Goal: Task Accomplishment & Management: Manage account settings

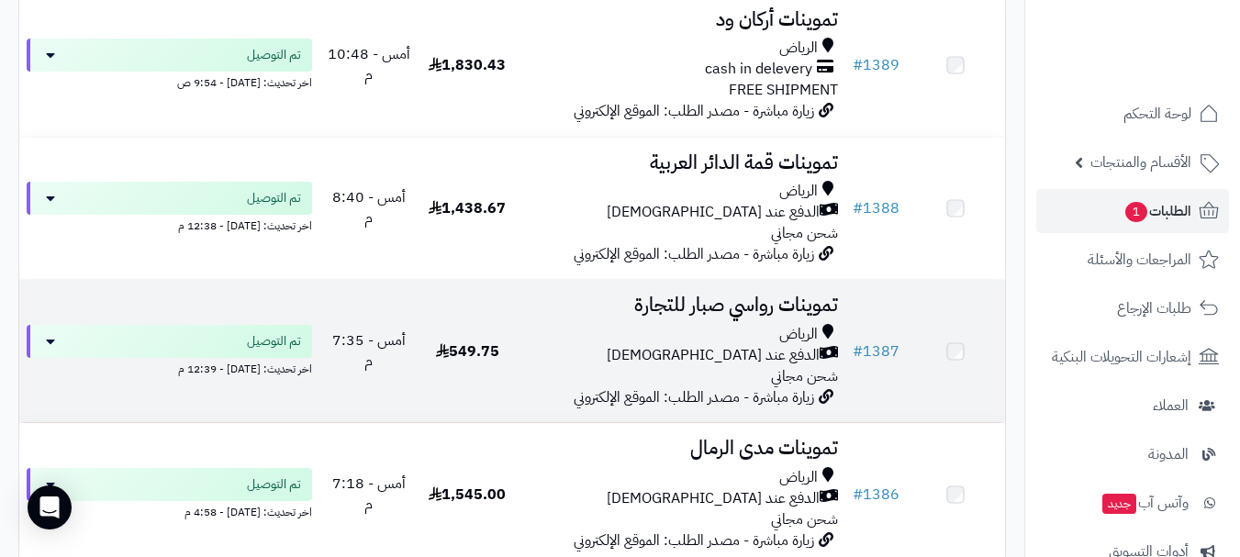
scroll to position [1002, 0]
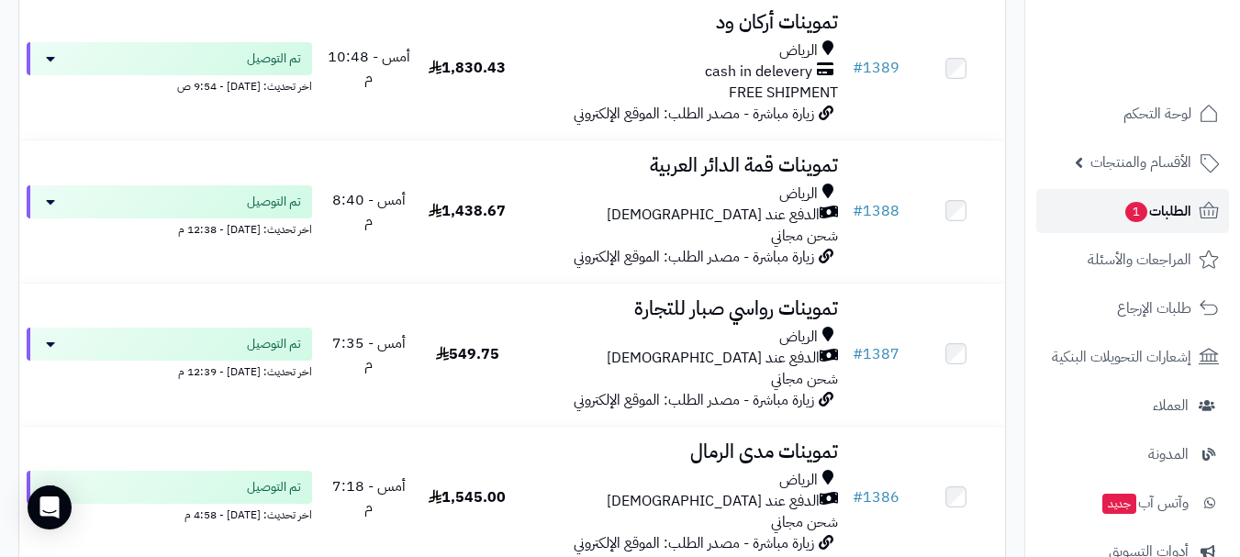
click at [1099, 202] on link "الطلبات 1" at bounding box center [1132, 211] width 193 height 44
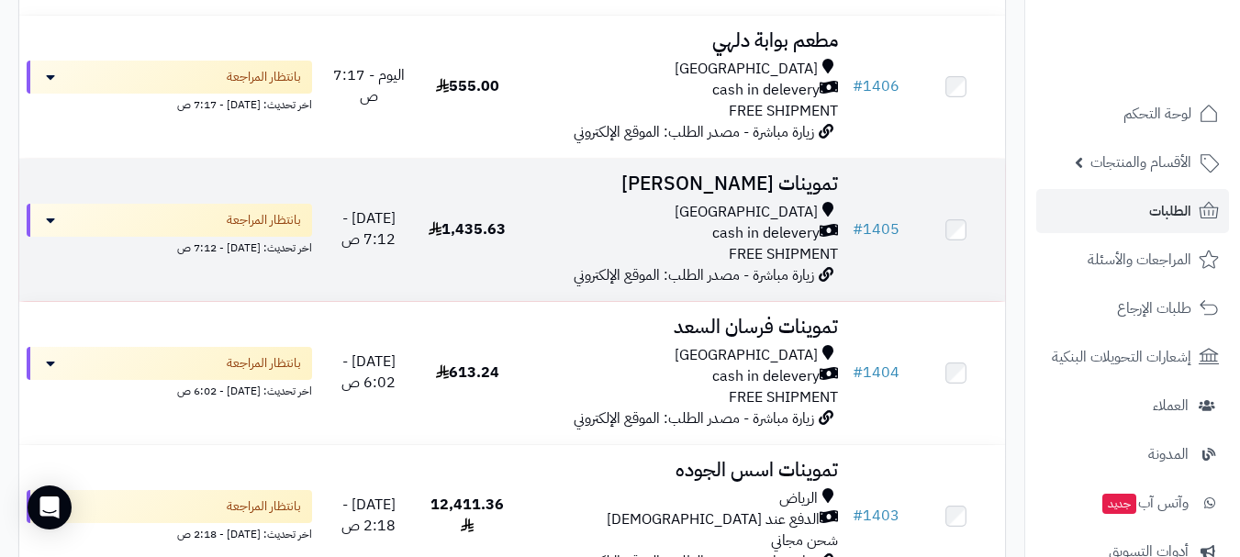
scroll to position [551, 0]
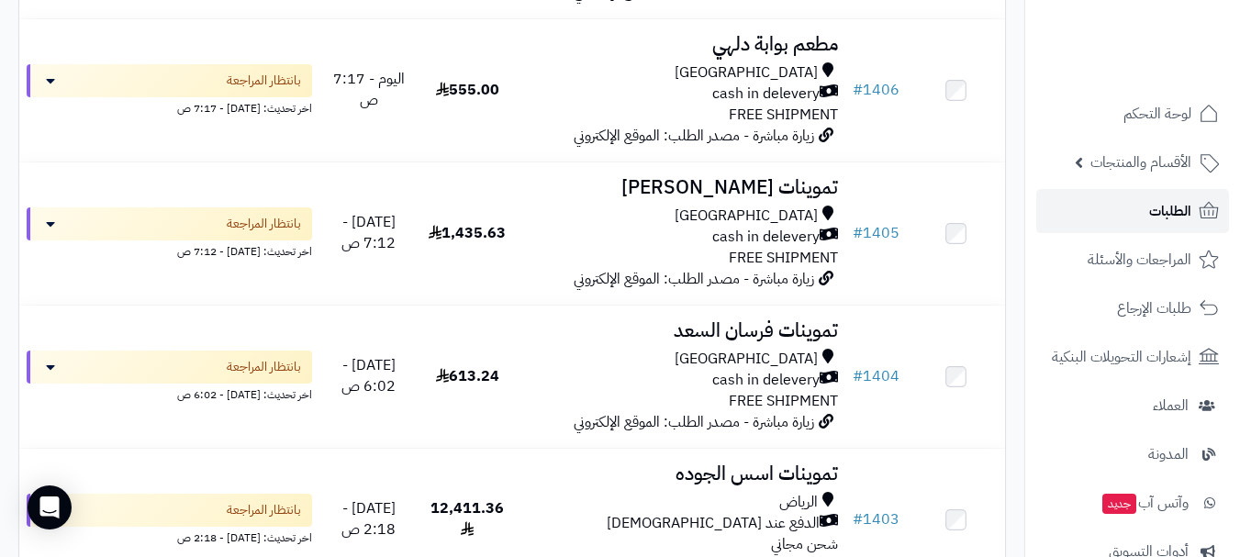
click at [1097, 212] on link "الطلبات" at bounding box center [1132, 211] width 193 height 44
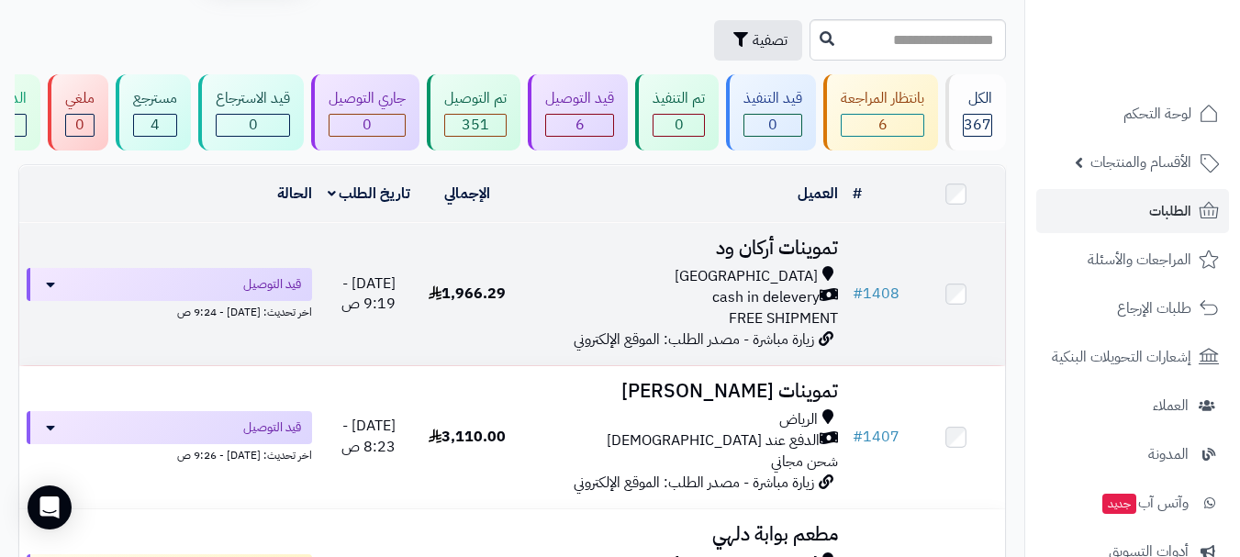
scroll to position [184, 0]
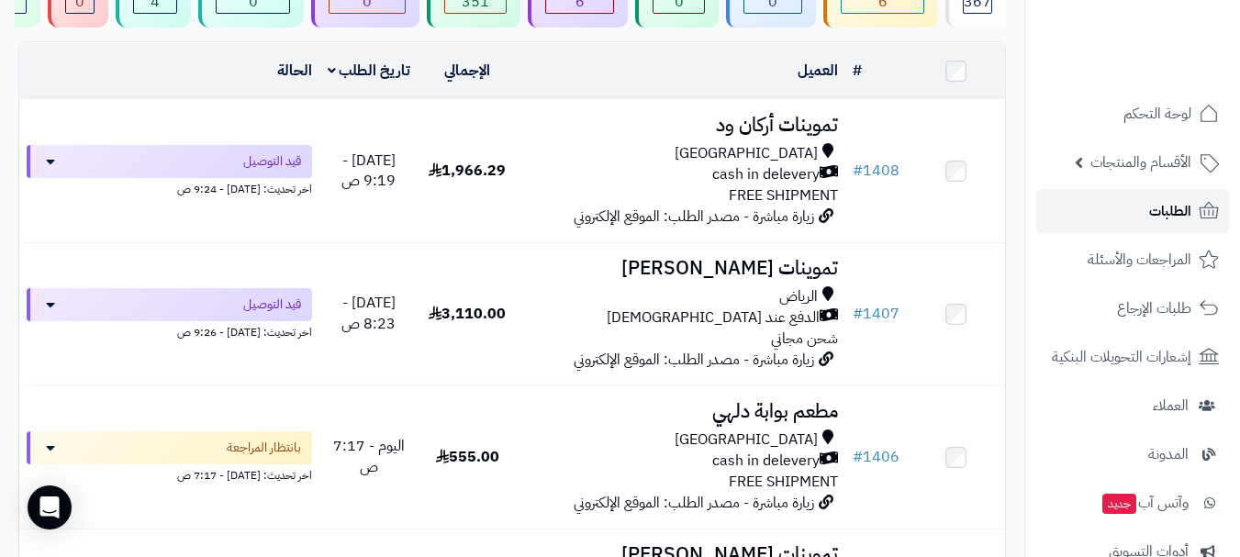
click at [1173, 207] on span "الطلبات" at bounding box center [1170, 211] width 42 height 26
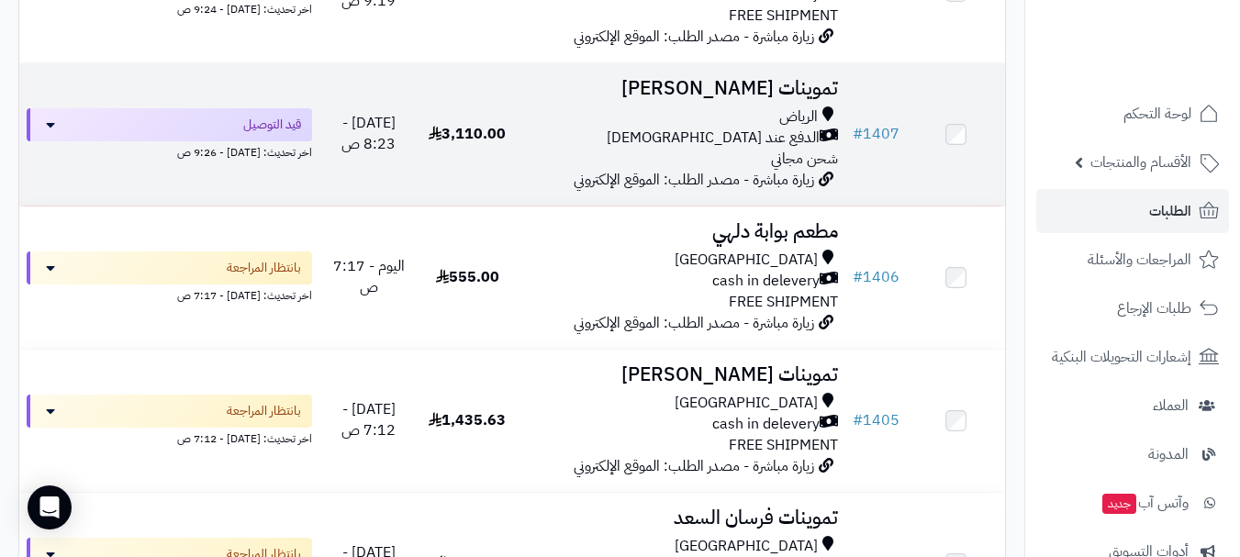
scroll to position [367, 0]
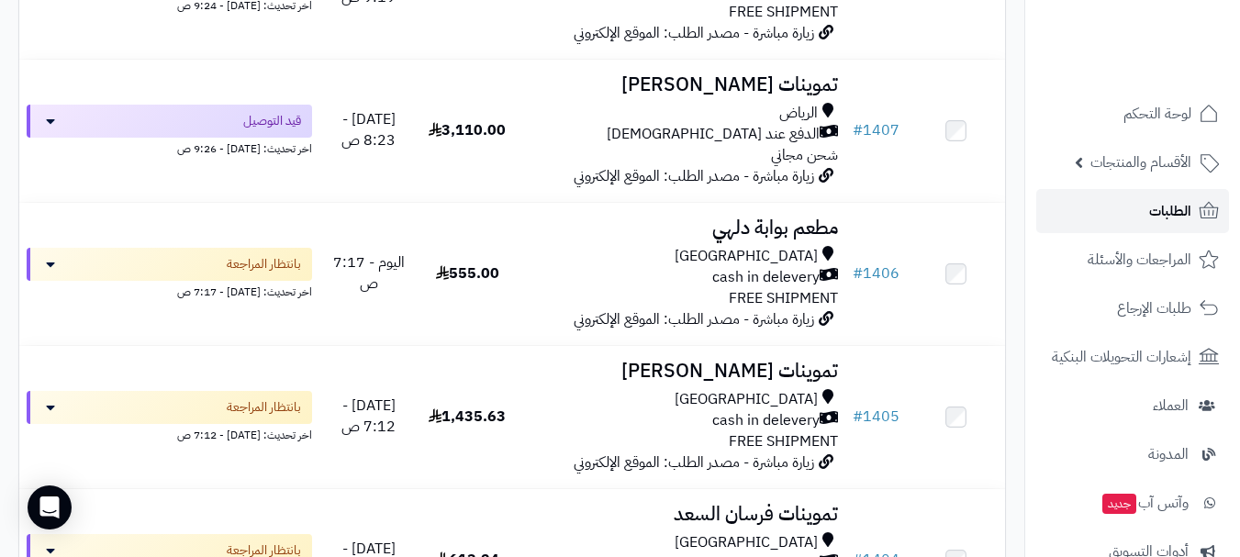
click at [1157, 211] on span "الطلبات" at bounding box center [1170, 211] width 42 height 26
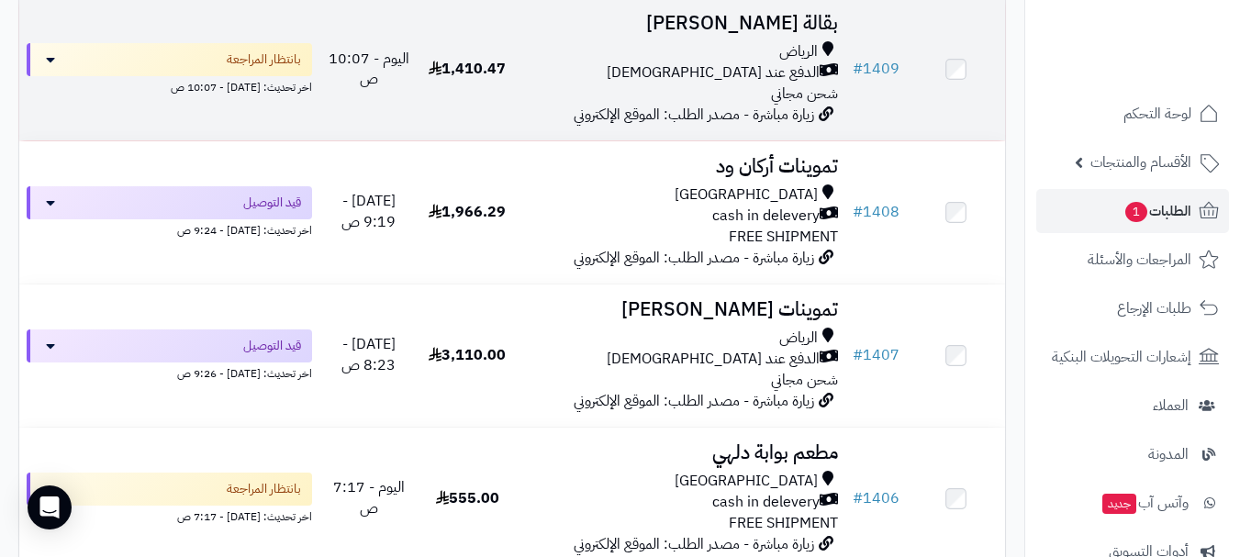
scroll to position [275, 0]
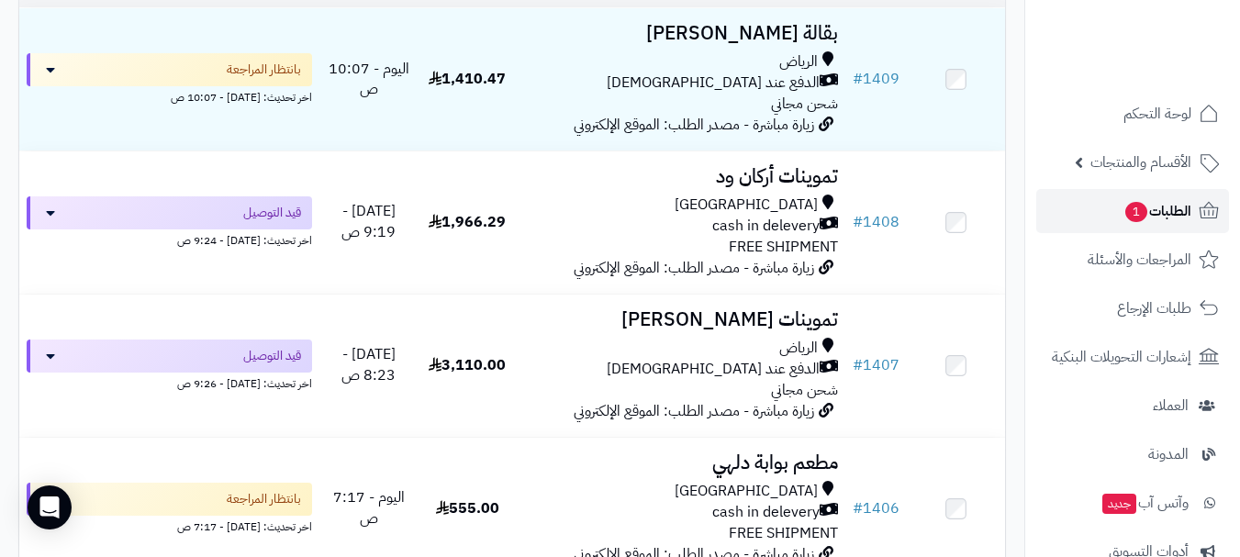
click at [1114, 212] on link "الطلبات 1" at bounding box center [1132, 211] width 193 height 44
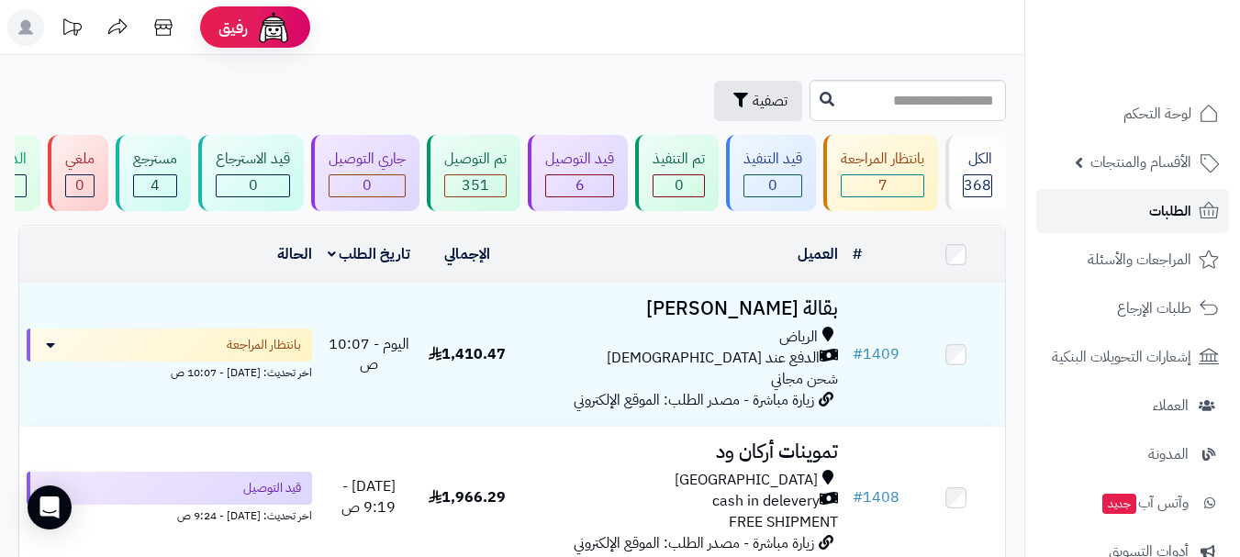
click at [1135, 220] on link "الطلبات" at bounding box center [1132, 211] width 193 height 44
click at [1147, 214] on link "الطلبات" at bounding box center [1132, 211] width 193 height 44
click at [1144, 198] on link "الطلبات" at bounding box center [1132, 211] width 193 height 44
click at [1129, 228] on link "الطلبات" at bounding box center [1132, 211] width 193 height 44
click at [1150, 218] on span "الطلبات" at bounding box center [1170, 211] width 42 height 26
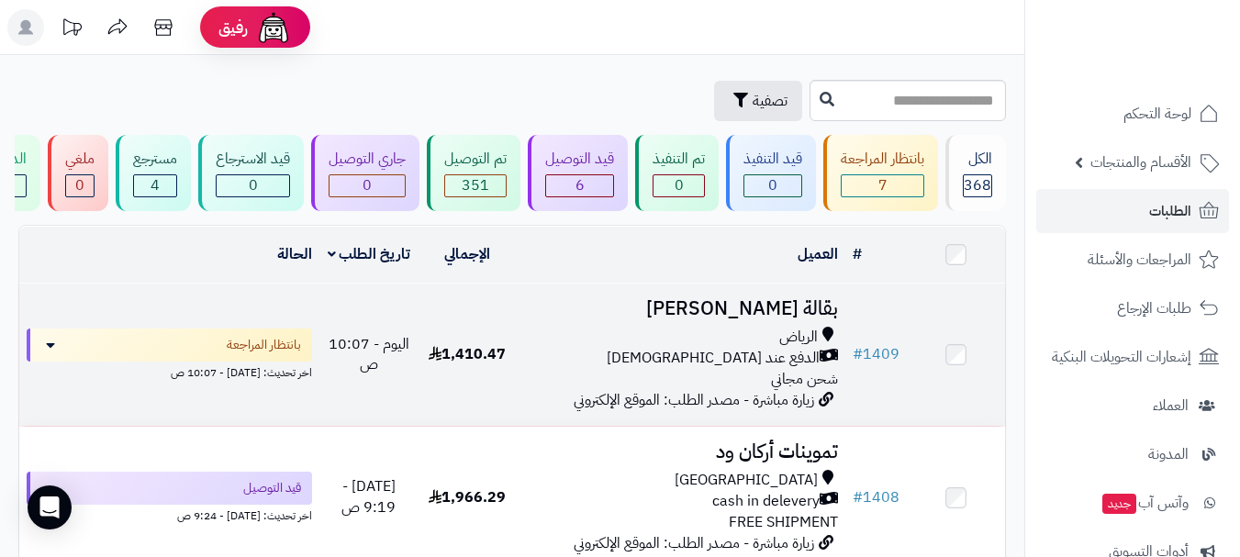
click at [436, 365] on span "1,410.47" at bounding box center [467, 354] width 77 height 22
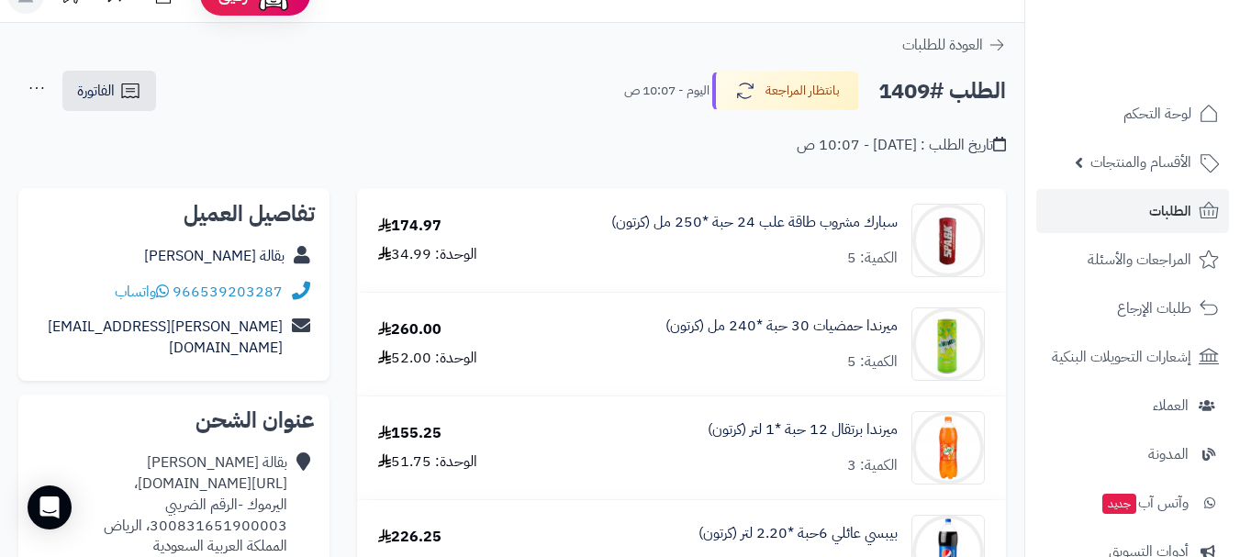
scroll to position [92, 0]
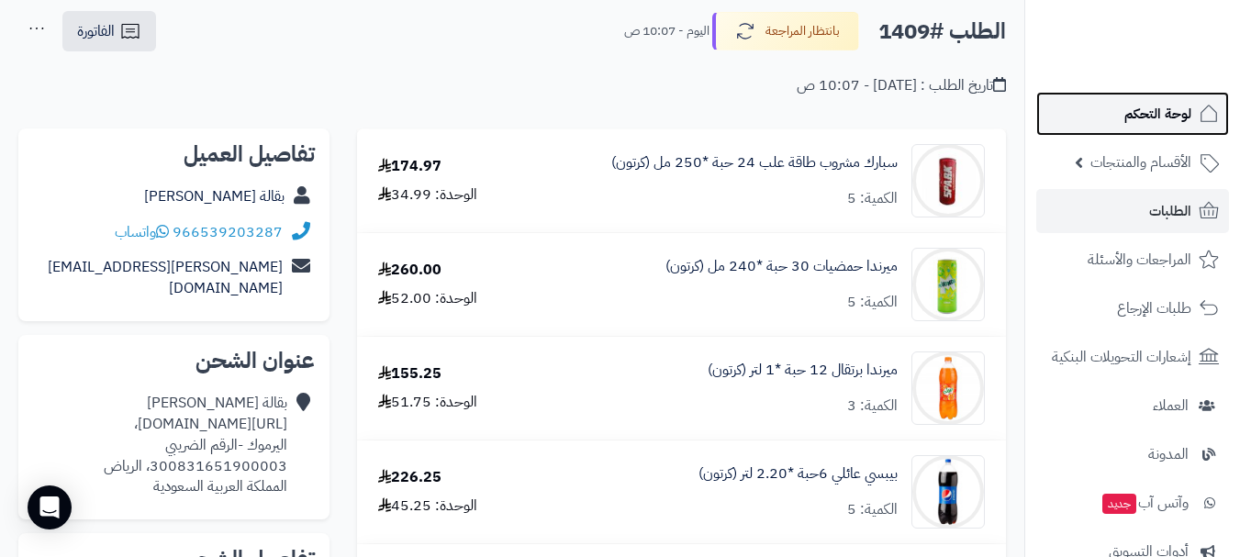
click at [1155, 112] on span "لوحة التحكم" at bounding box center [1157, 114] width 67 height 26
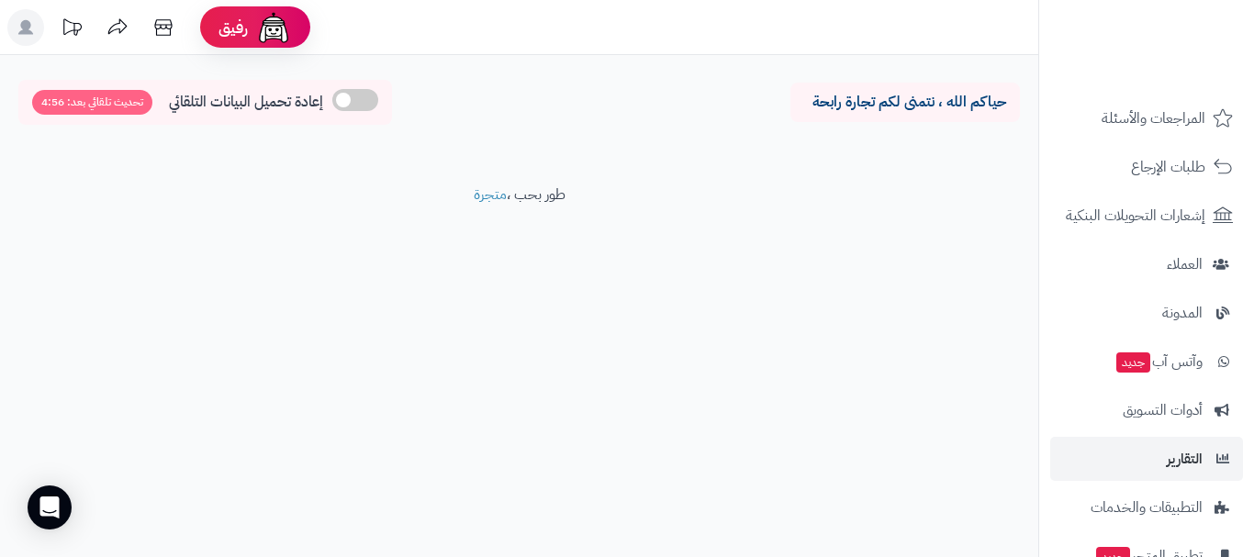
scroll to position [142, 0]
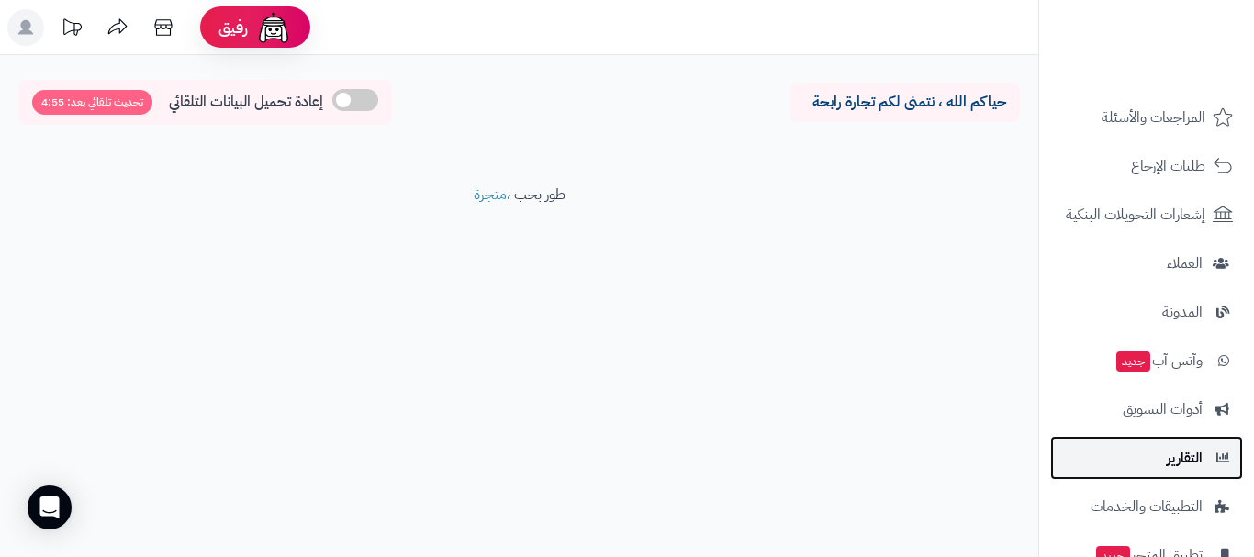
click at [1180, 464] on span "التقارير" at bounding box center [1185, 458] width 36 height 26
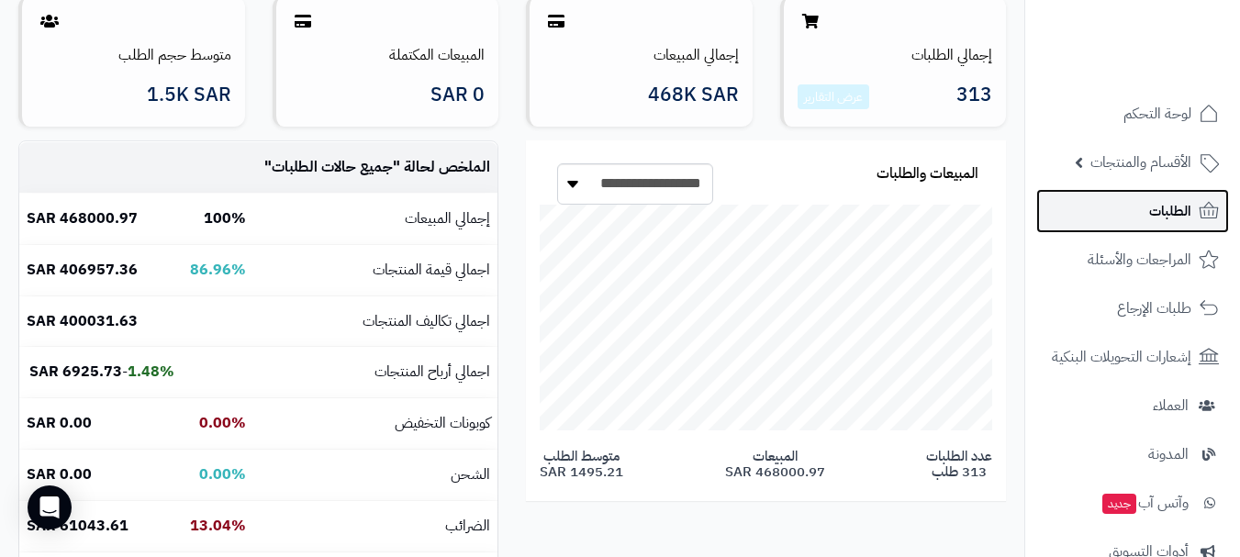
click at [1090, 217] on link "الطلبات" at bounding box center [1132, 211] width 193 height 44
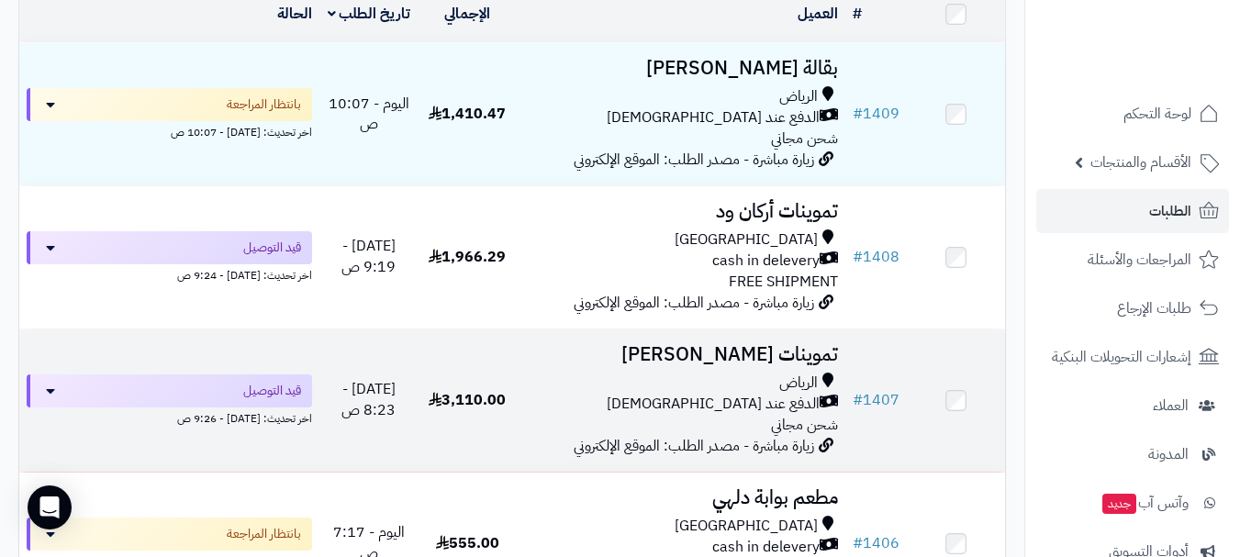
scroll to position [275, 0]
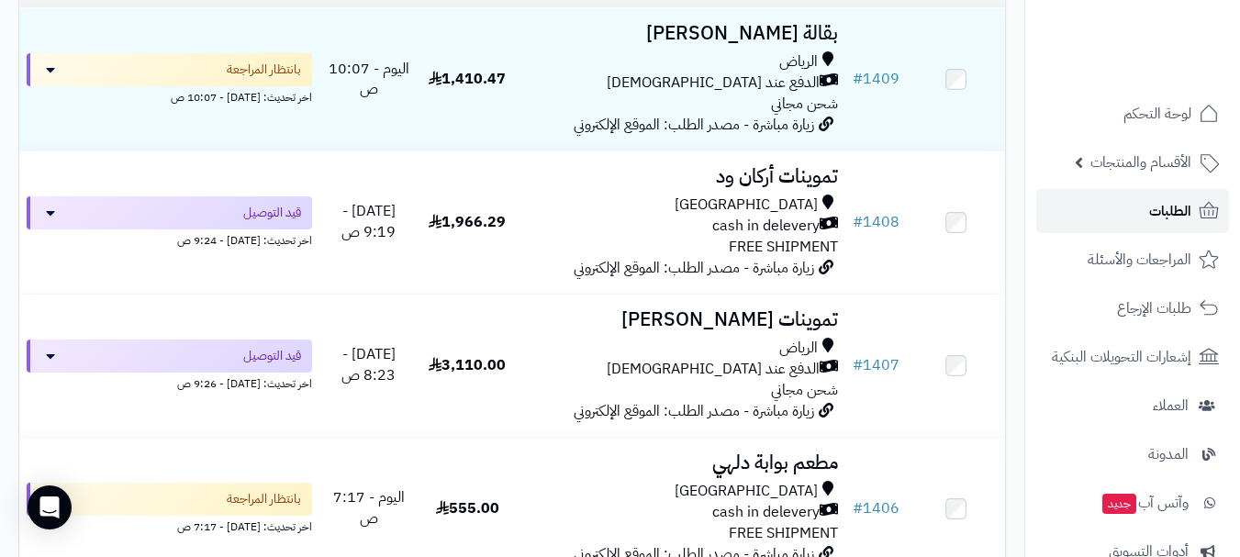
click at [1149, 212] on span "الطلبات" at bounding box center [1170, 211] width 42 height 26
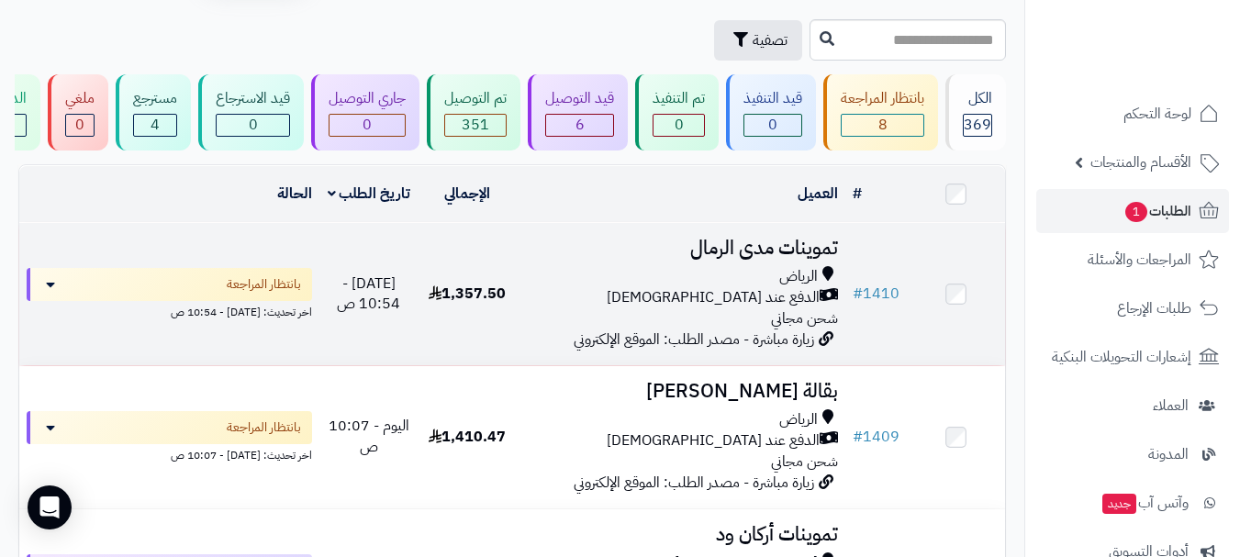
scroll to position [92, 0]
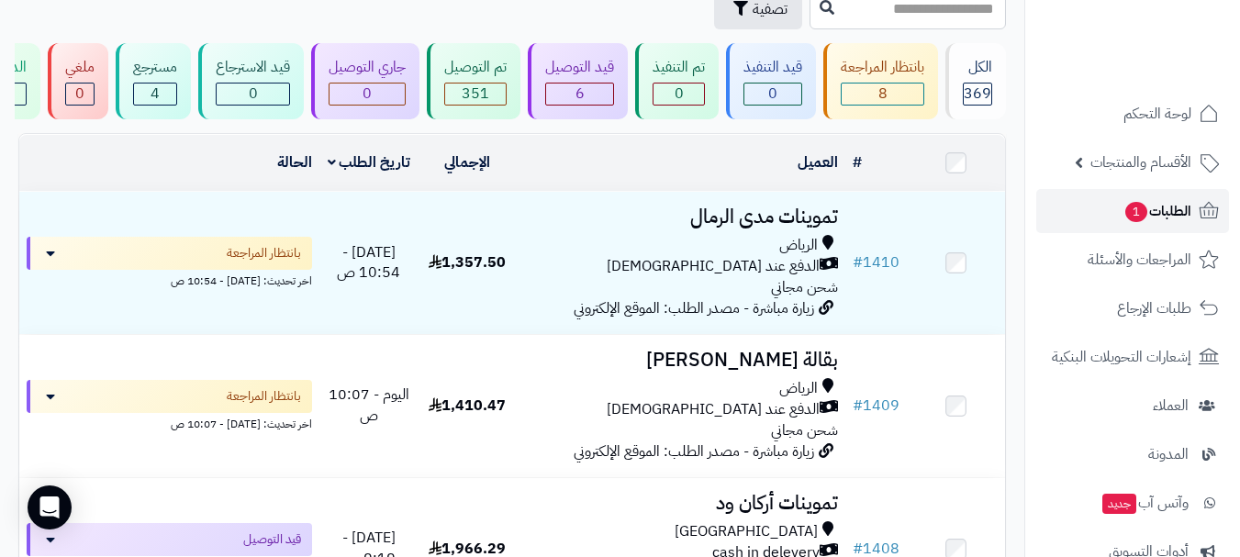
click at [1150, 217] on span "الطلبات 1" at bounding box center [1157, 211] width 68 height 26
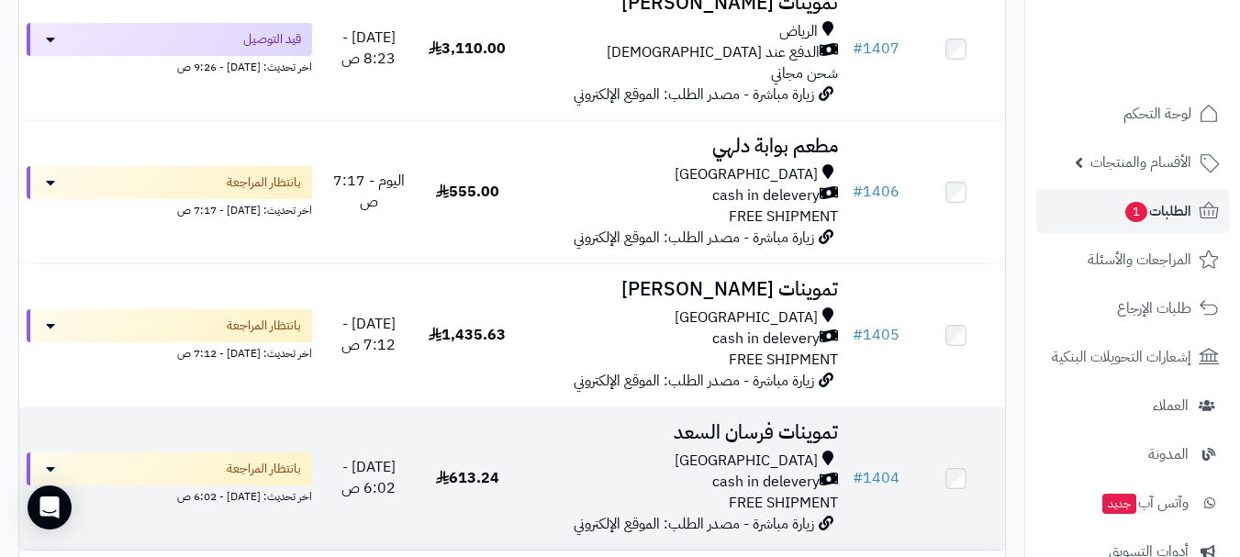
scroll to position [734, 0]
